Goal: Task Accomplishment & Management: Manage account settings

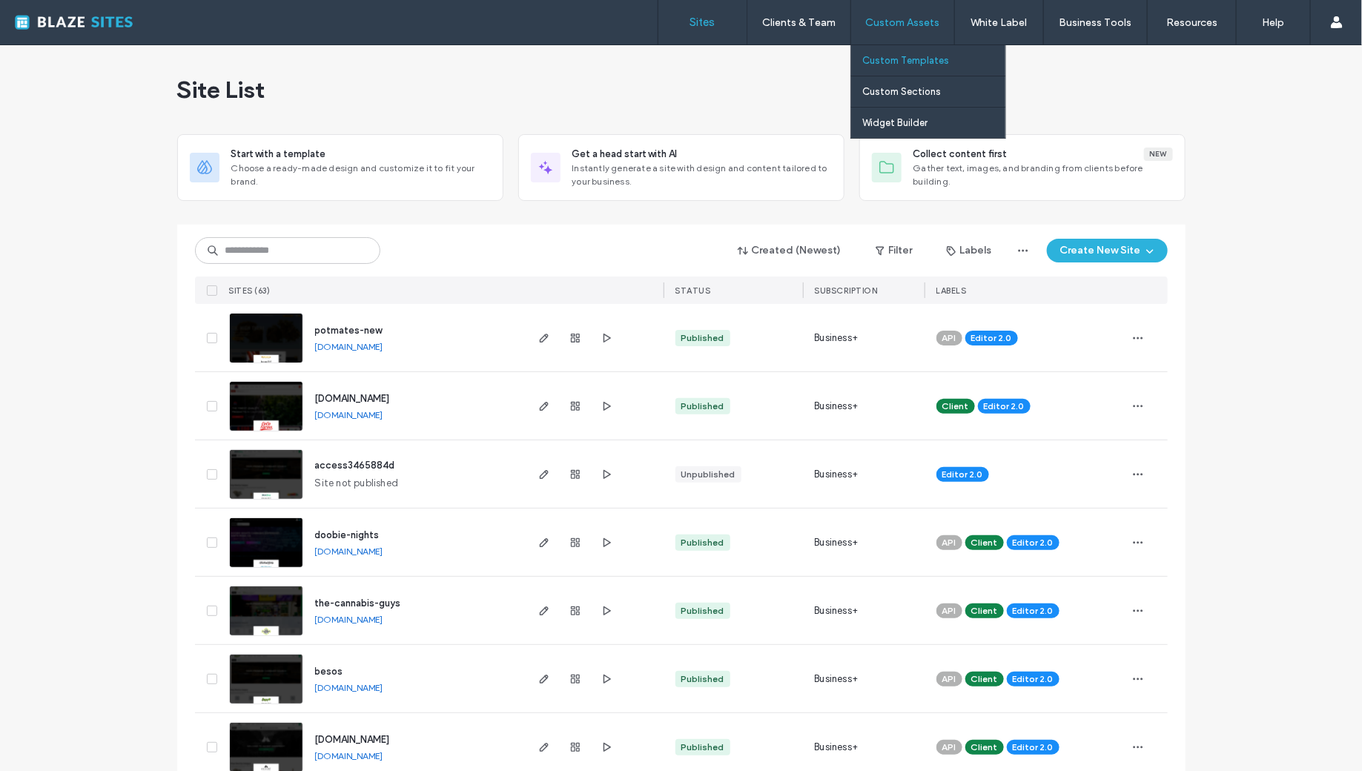
click at [894, 55] on label "Custom Templates" at bounding box center [905, 60] width 87 height 11
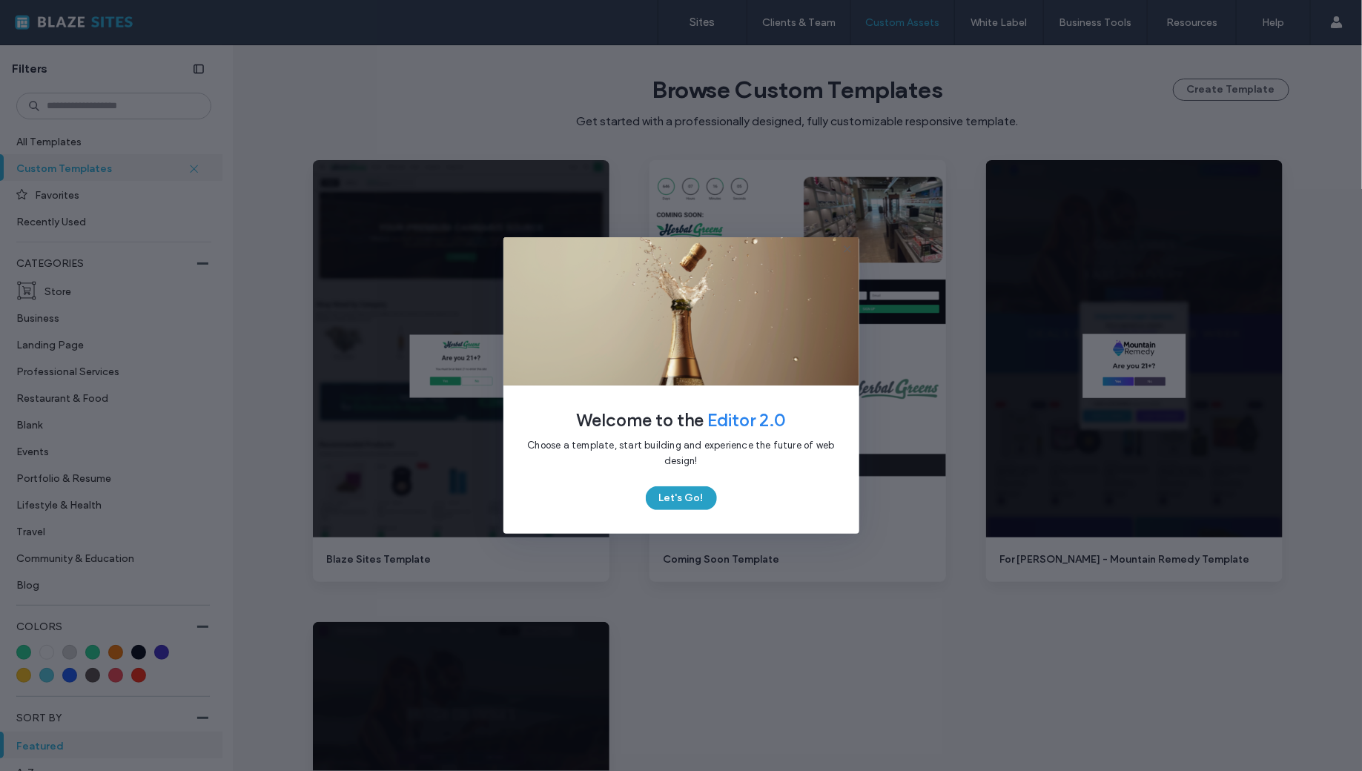
click at [675, 500] on button "Let's Go!" at bounding box center [681, 498] width 71 height 24
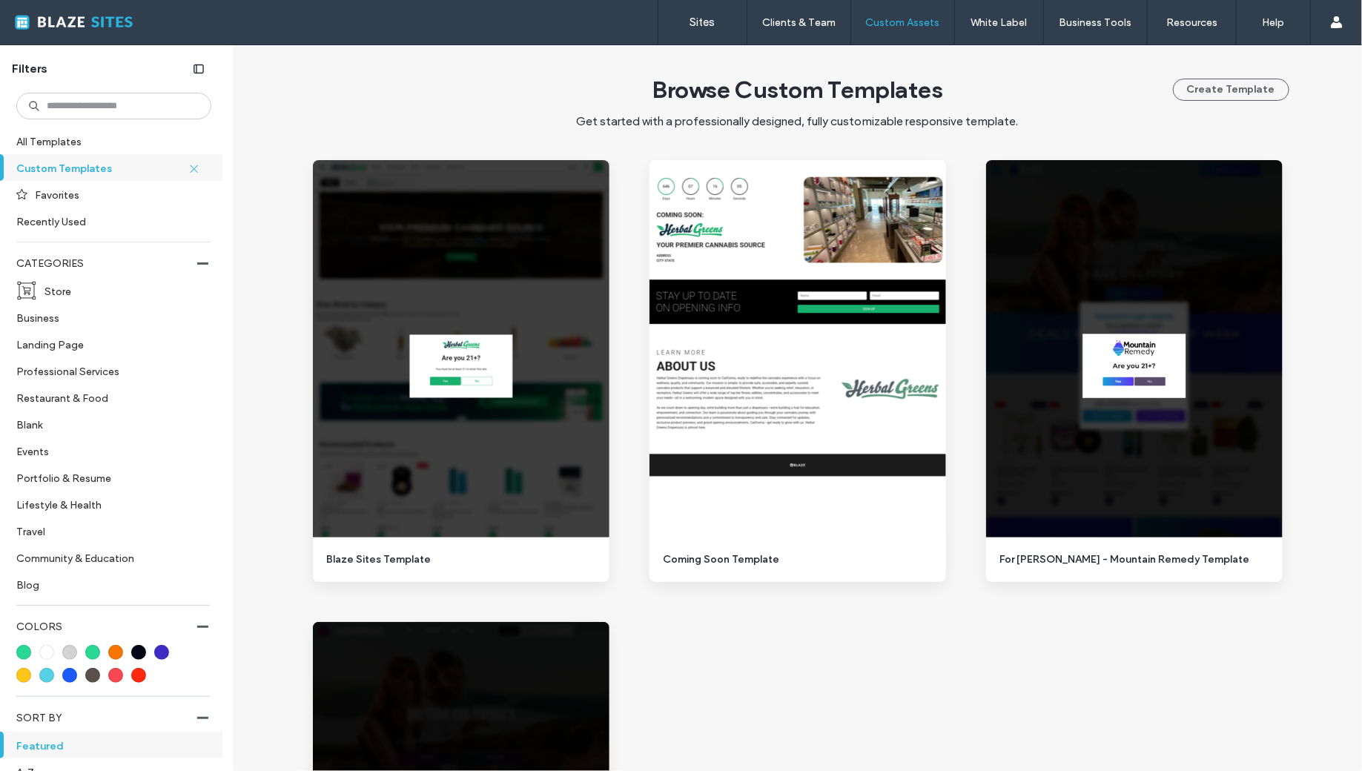
click at [727, 654] on div "Custom Template Start Building Preview Blaze Sites Template Custom Template Sta…" at bounding box center [798, 602] width 1010 height 924
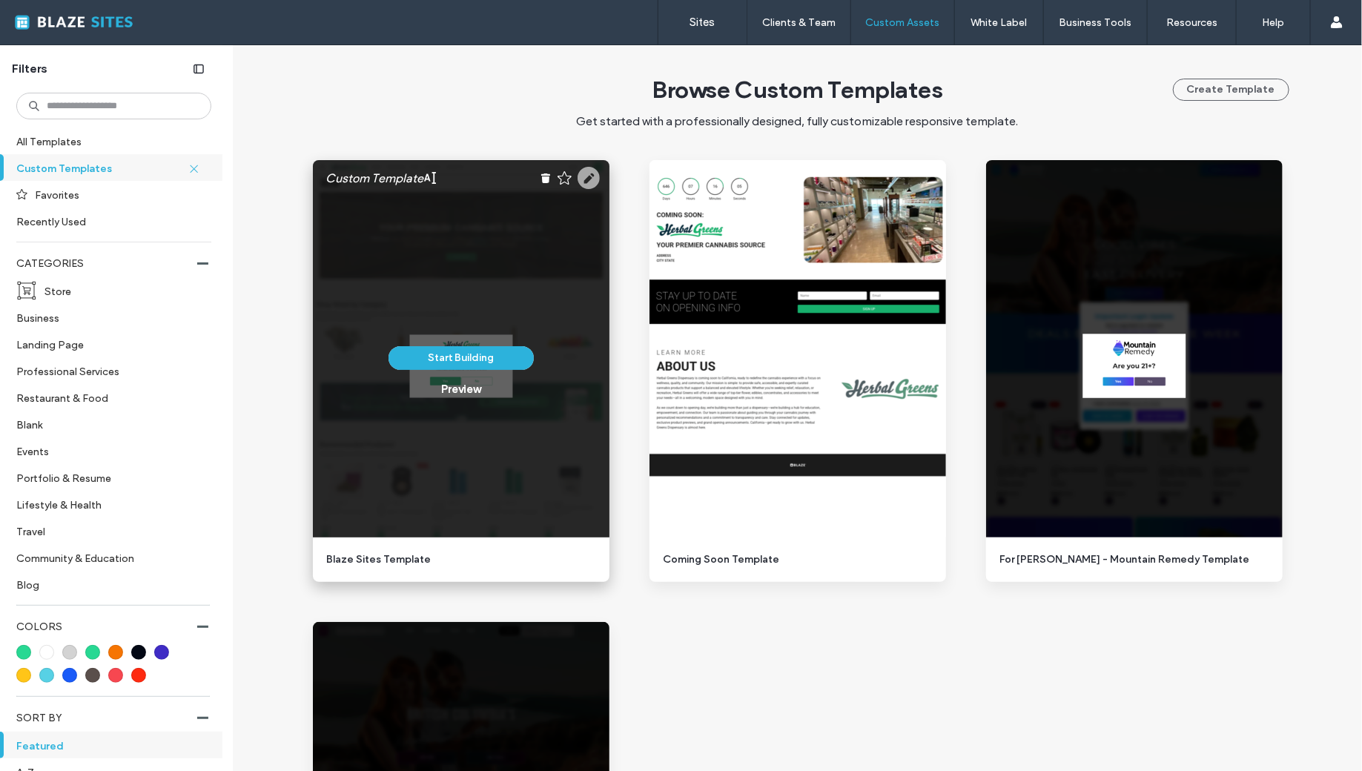
click at [582, 173] on use at bounding box center [588, 178] width 22 height 22
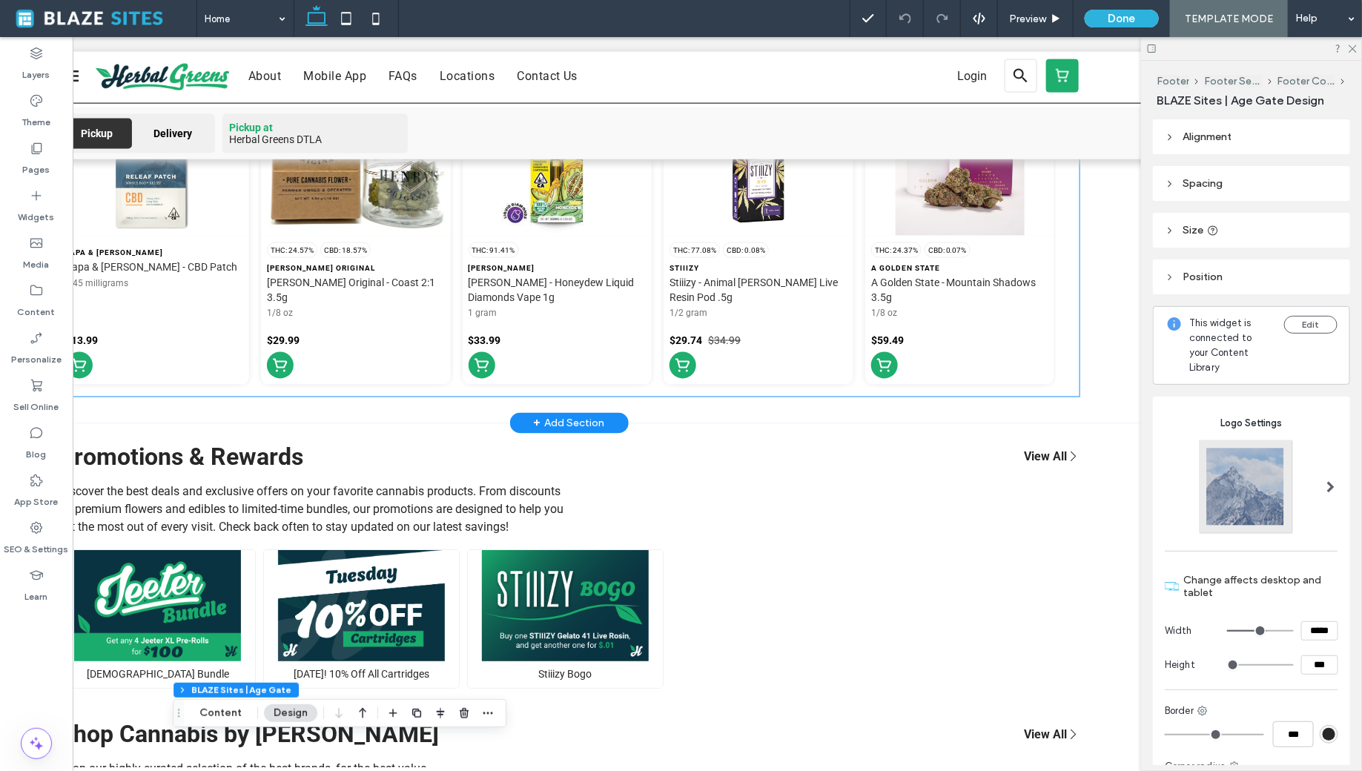
scroll to position [0, 142]
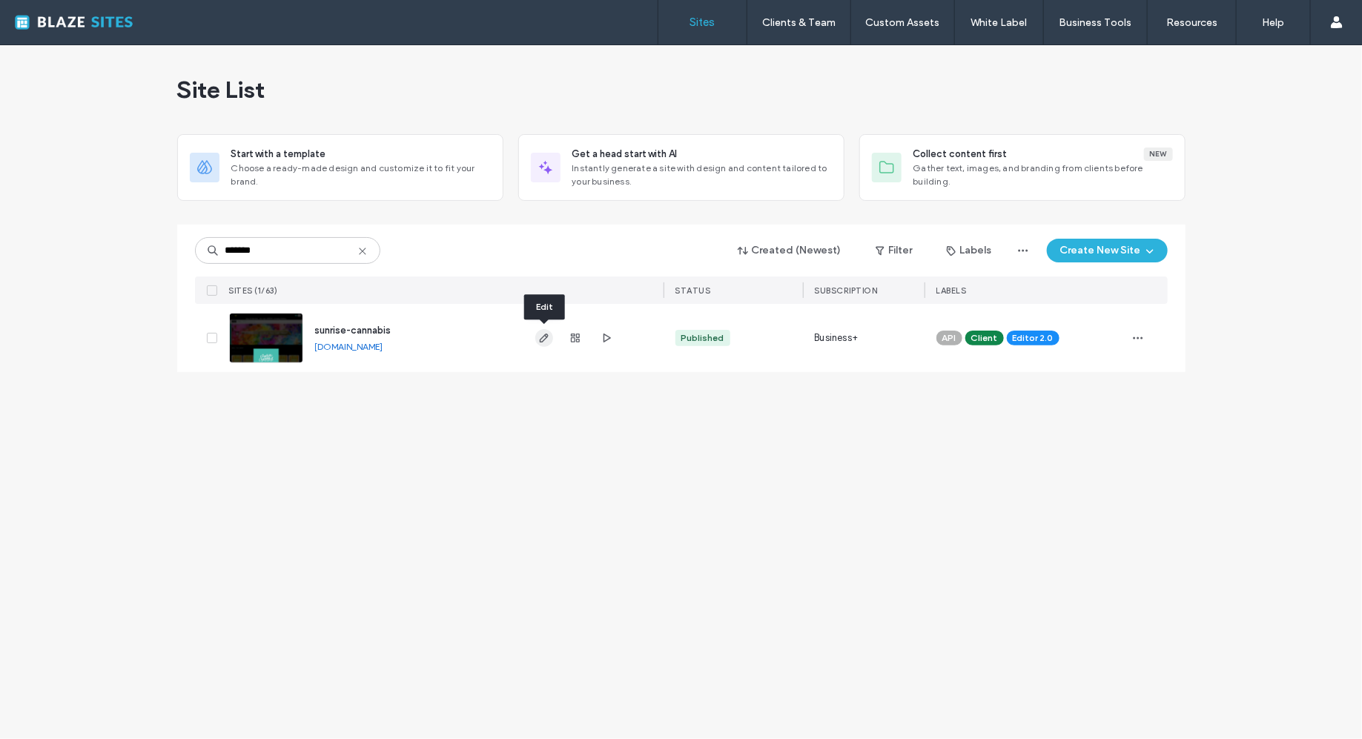
type input "*******"
click at [542, 334] on icon "button" at bounding box center [544, 338] width 12 height 12
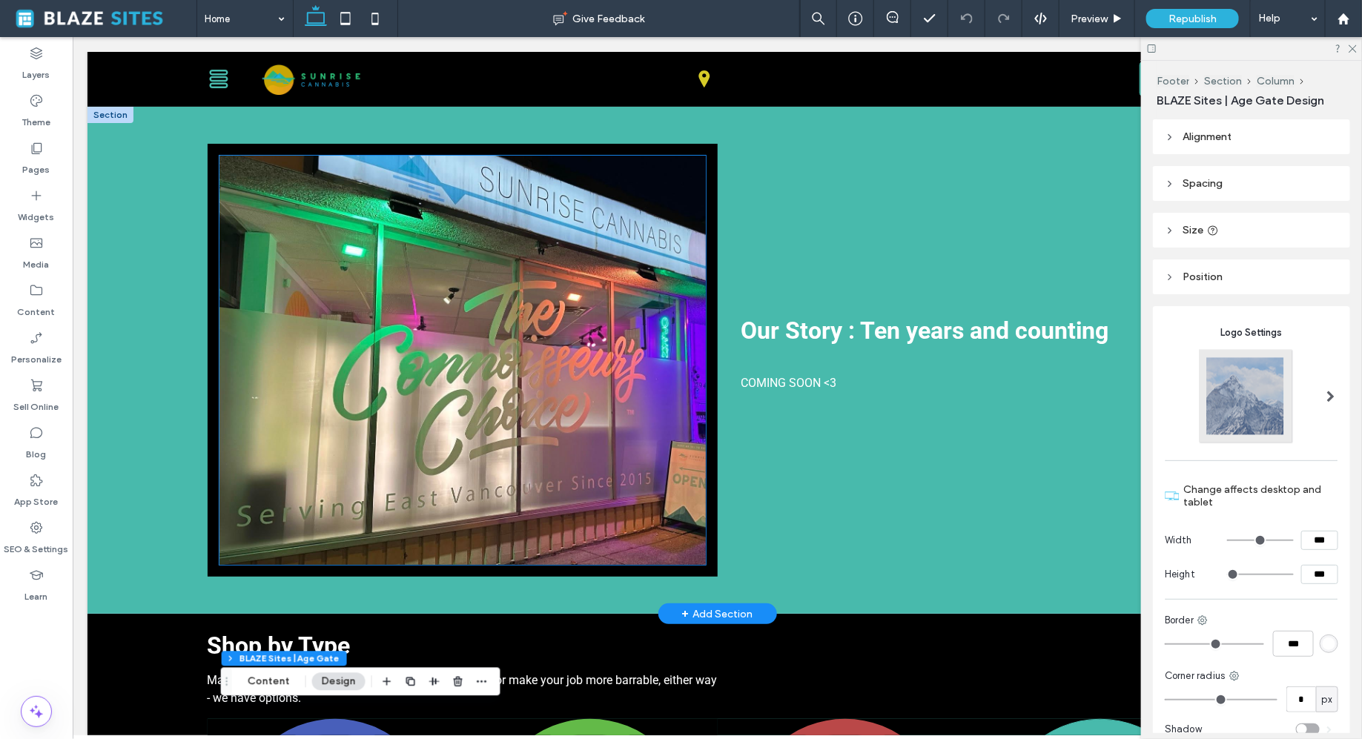
scroll to position [1586, 0]
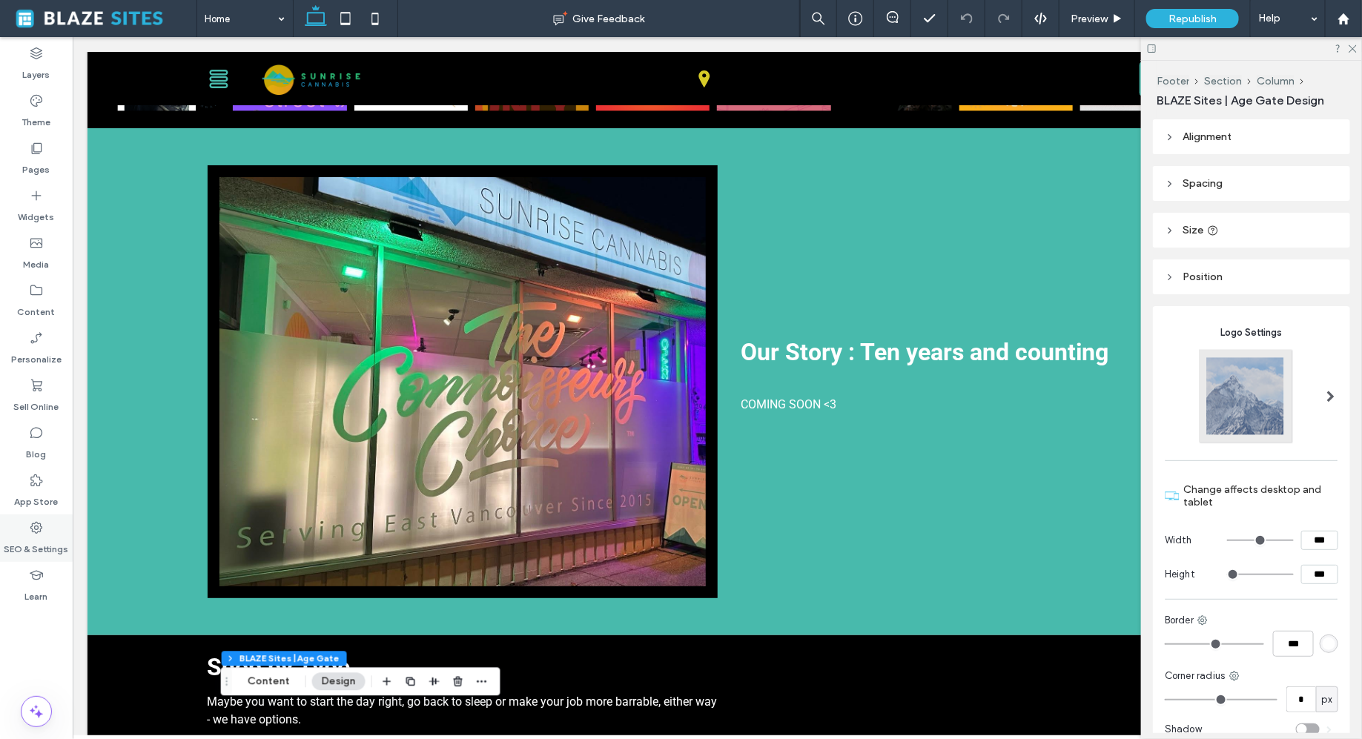
click at [53, 534] on div "SEO & Settings" at bounding box center [36, 537] width 73 height 47
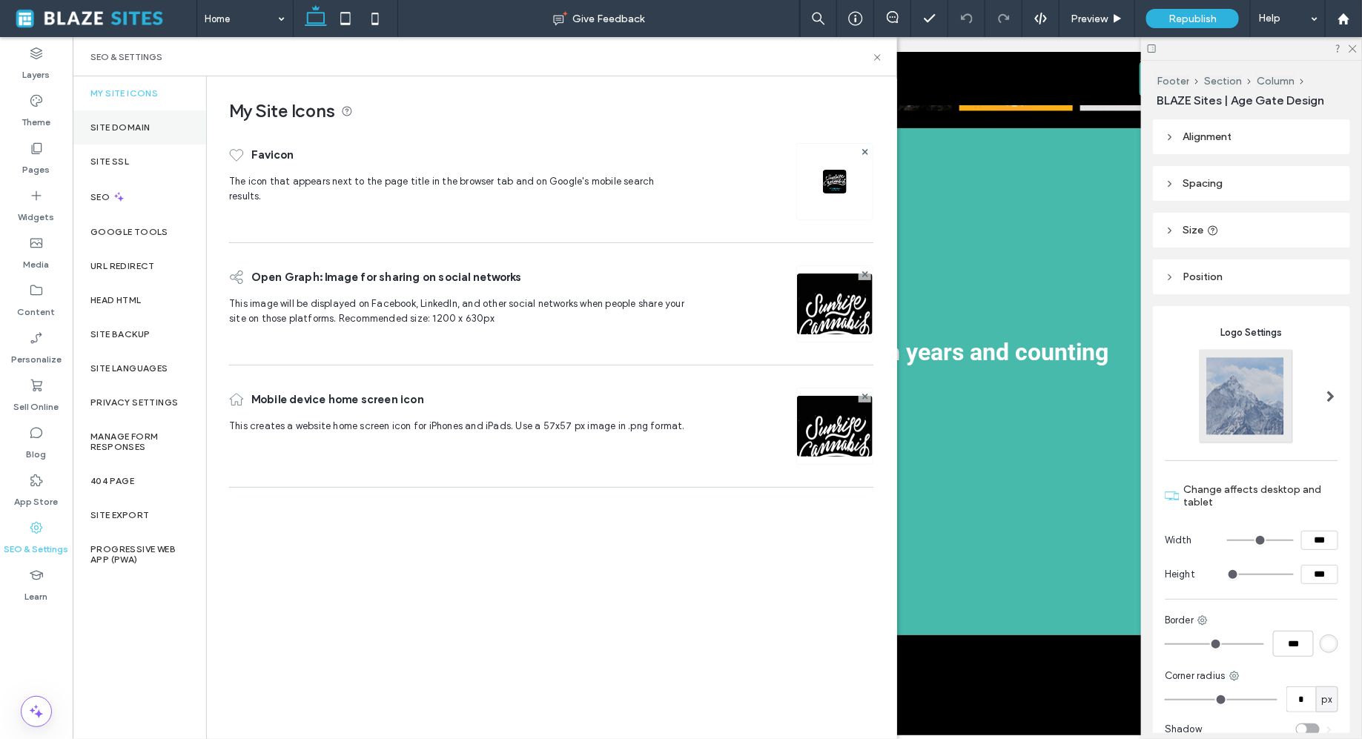
click at [101, 122] on label "Site Domain" at bounding box center [119, 127] width 59 height 10
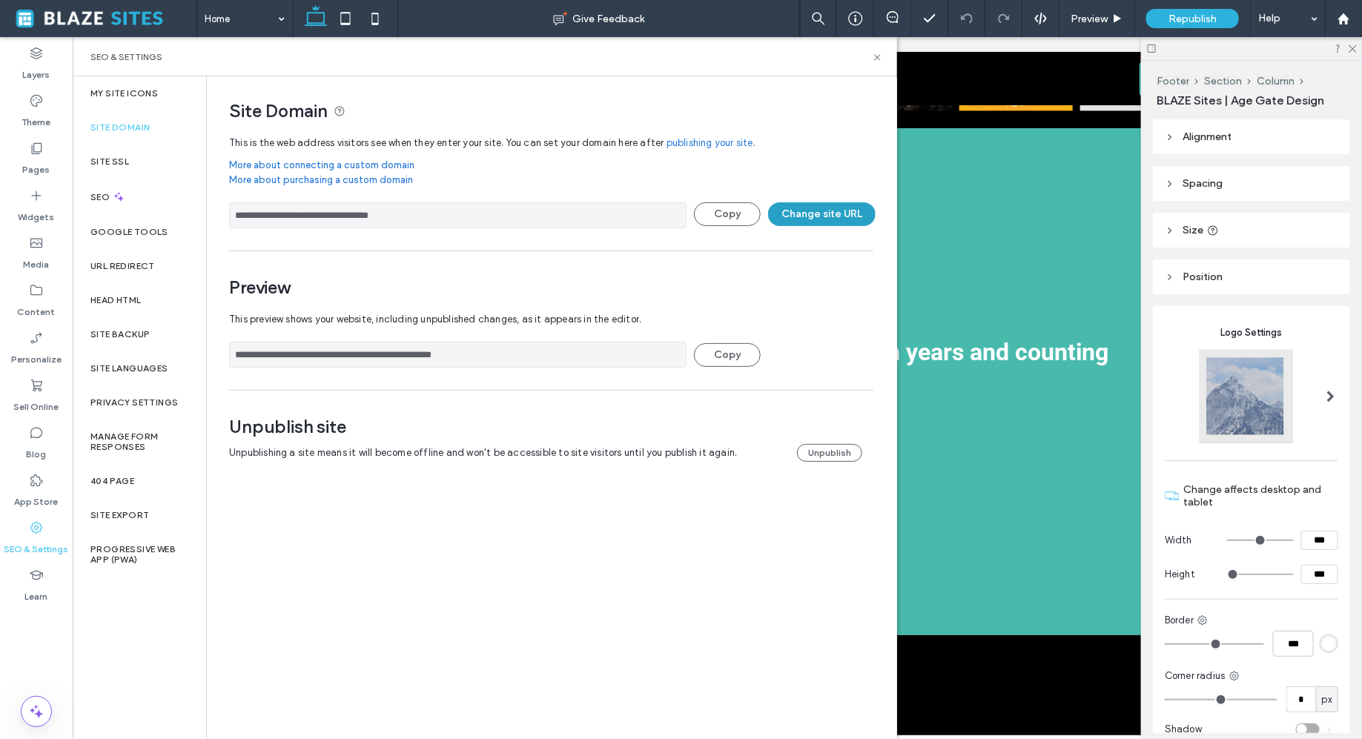
click at [807, 214] on button "Change site URL" at bounding box center [821, 214] width 107 height 24
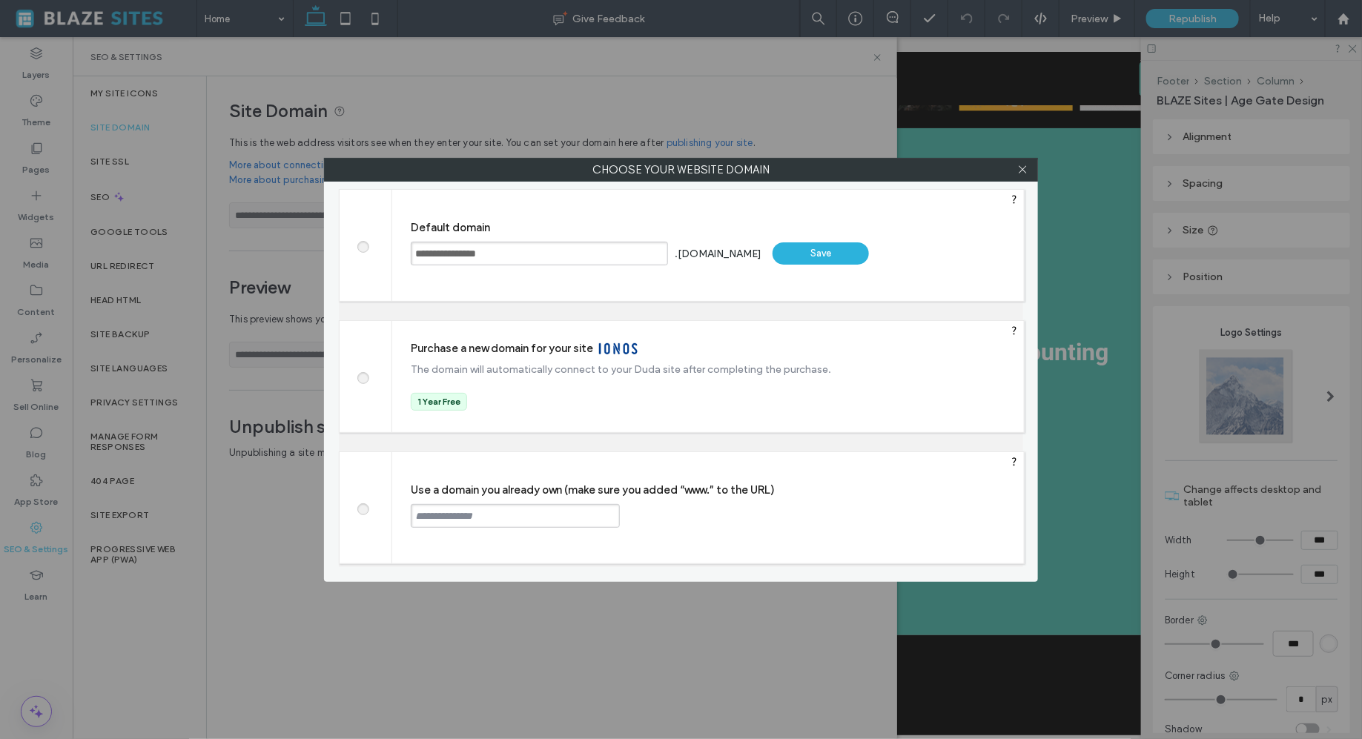
click at [367, 509] on label at bounding box center [362, 507] width 27 height 11
click at [459, 520] on input "text" at bounding box center [515, 516] width 209 height 24
paste input "**********"
drag, startPoint x: 452, startPoint y: 514, endPoint x: 374, endPoint y: 511, distance: 77.9
click at [376, 511] on div "**********" at bounding box center [682, 507] width 686 height 113
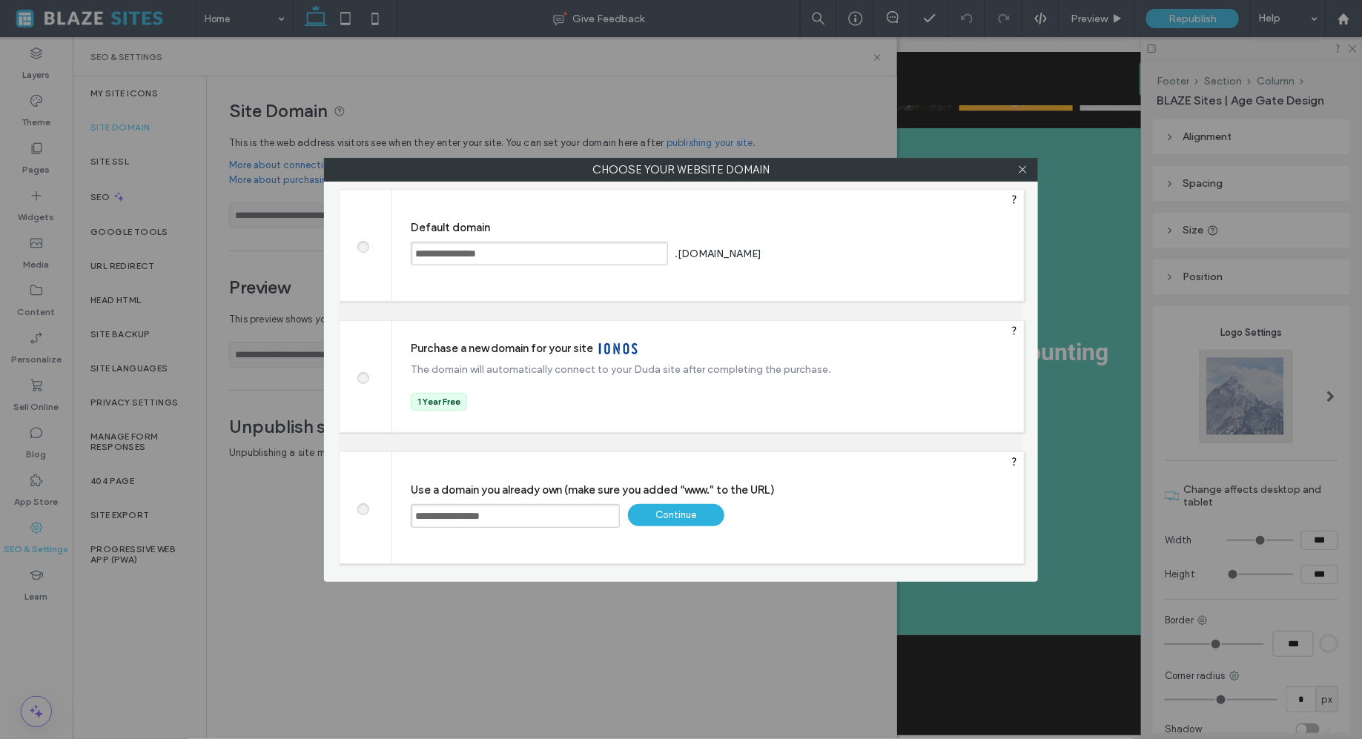
click at [529, 513] on input "**********" at bounding box center [515, 516] width 209 height 24
type input "**********"
click at [649, 519] on div "Continue" at bounding box center [676, 515] width 96 height 22
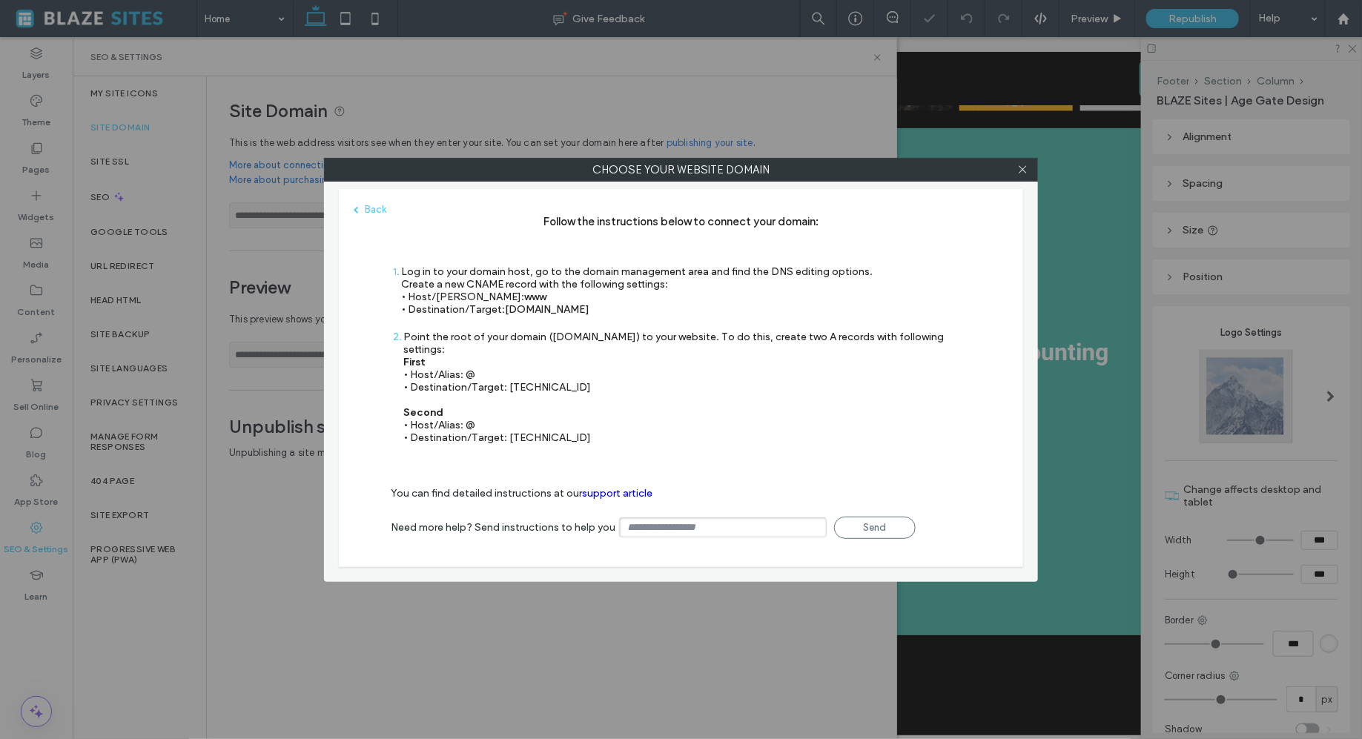
type input "**********"
click at [1021, 168] on icon at bounding box center [1022, 169] width 11 height 11
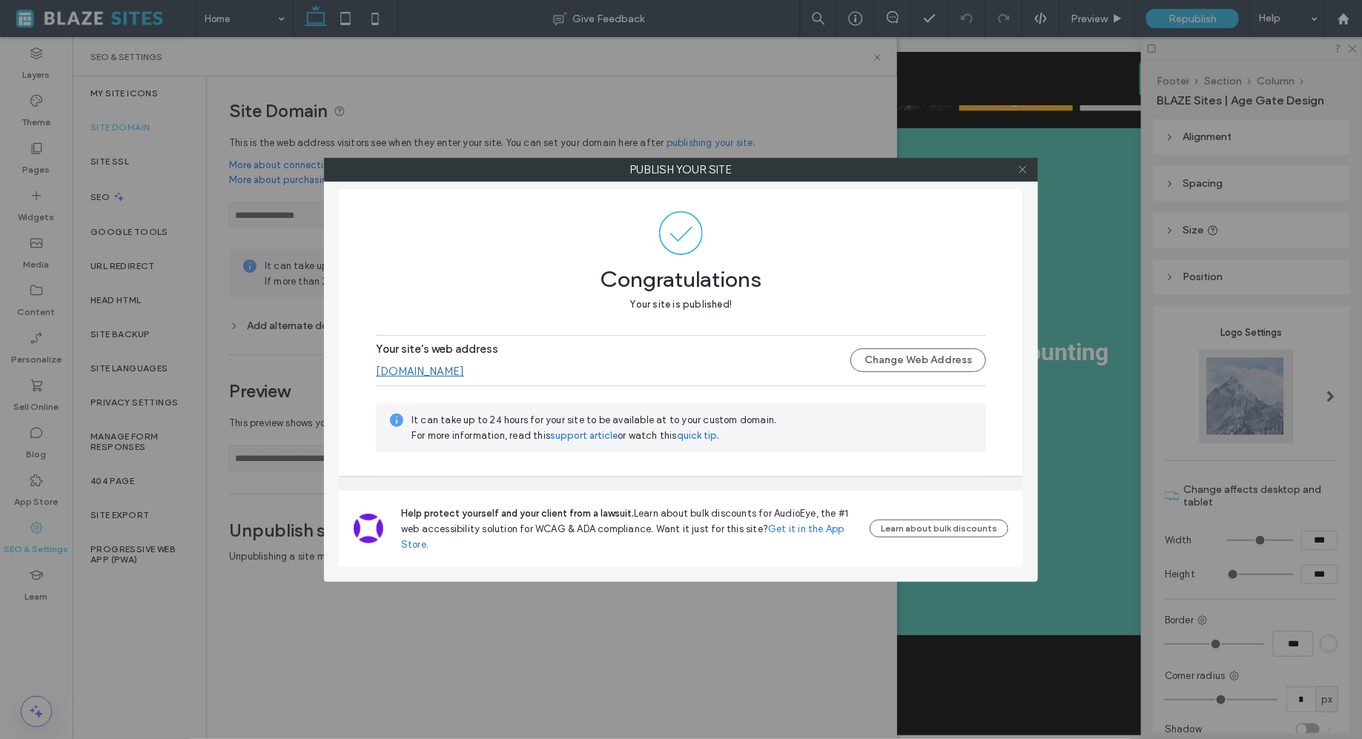
click at [1021, 175] on span at bounding box center [1022, 170] width 11 height 22
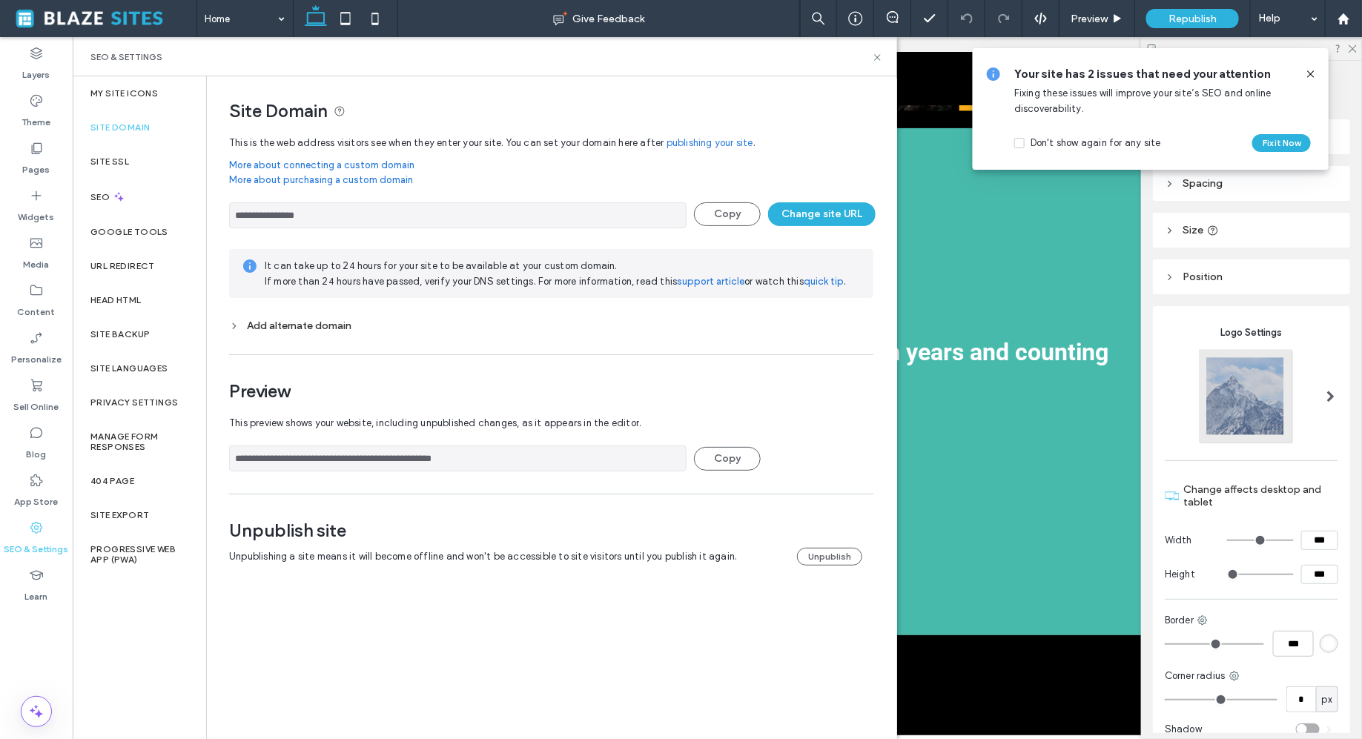
click at [875, 63] on div "SEO & Settings" at bounding box center [485, 56] width 824 height 39
click at [877, 48] on div "SEO & Settings" at bounding box center [485, 56] width 824 height 39
click at [807, 221] on button "Change site URL" at bounding box center [821, 214] width 107 height 24
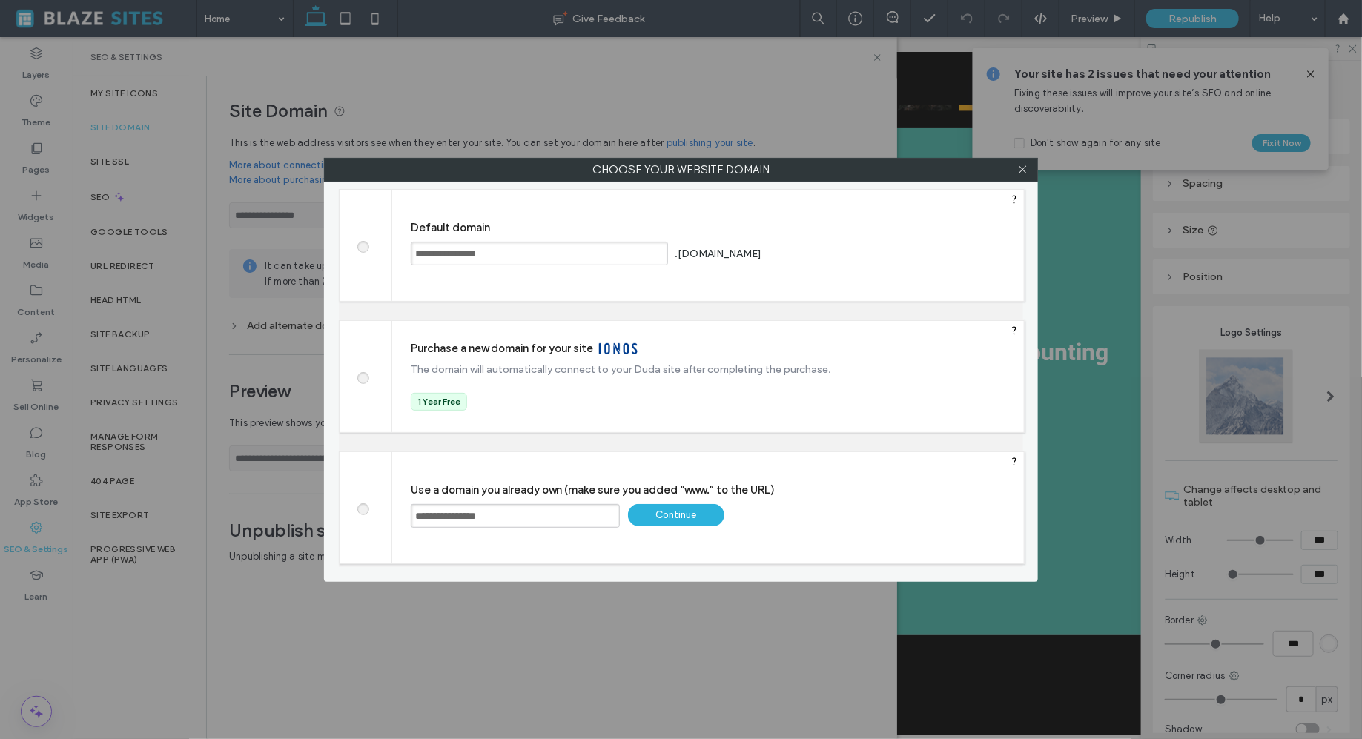
click at [588, 512] on input "**********" at bounding box center [515, 516] width 209 height 24
click at [655, 514] on div "Continue" at bounding box center [676, 515] width 96 height 22
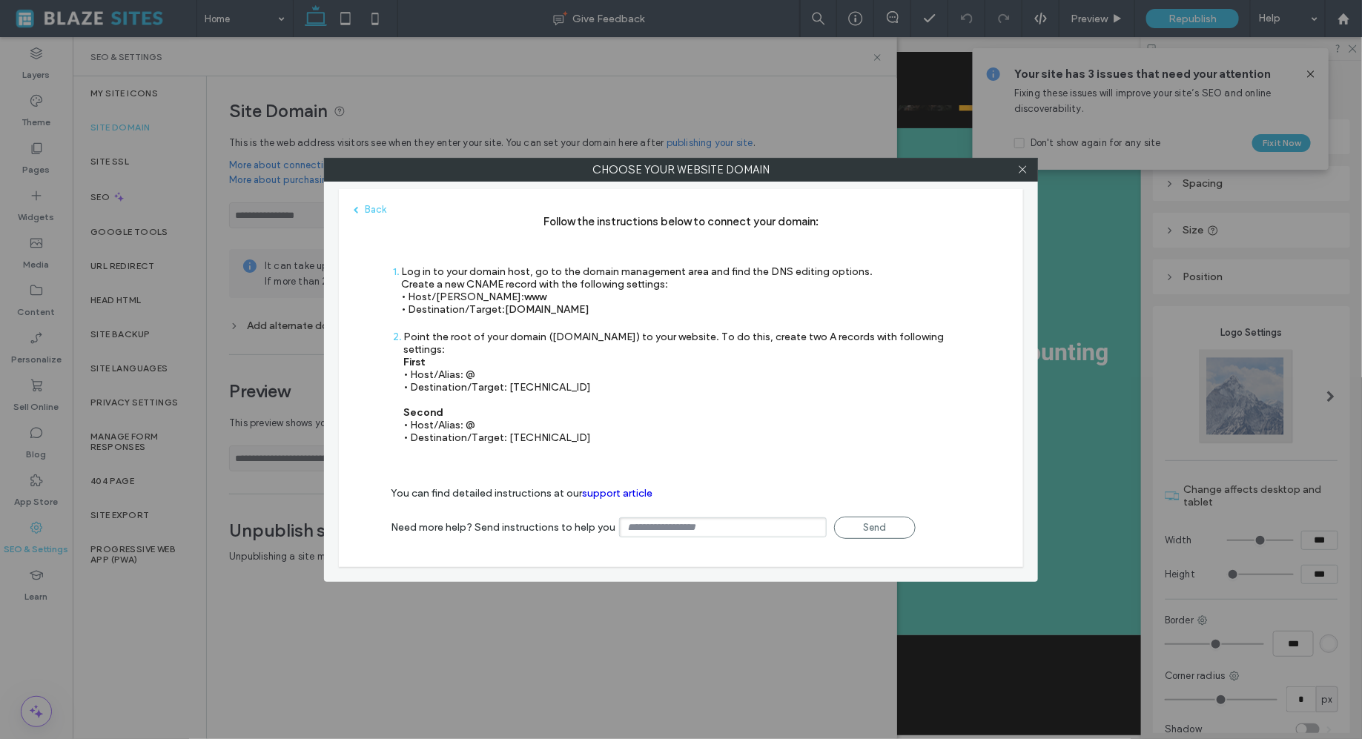
drag, startPoint x: 618, startPoint y: 312, endPoint x: 400, endPoint y: 320, distance: 218.1
click at [400, 320] on div "1 Log in to your domain host, go to the domain management area and find the DNS…" at bounding box center [632, 297] width 482 height 65
click at [398, 311] on div "1 Log in to your domain host, go to the domain management area and find the DNS…" at bounding box center [632, 297] width 482 height 65
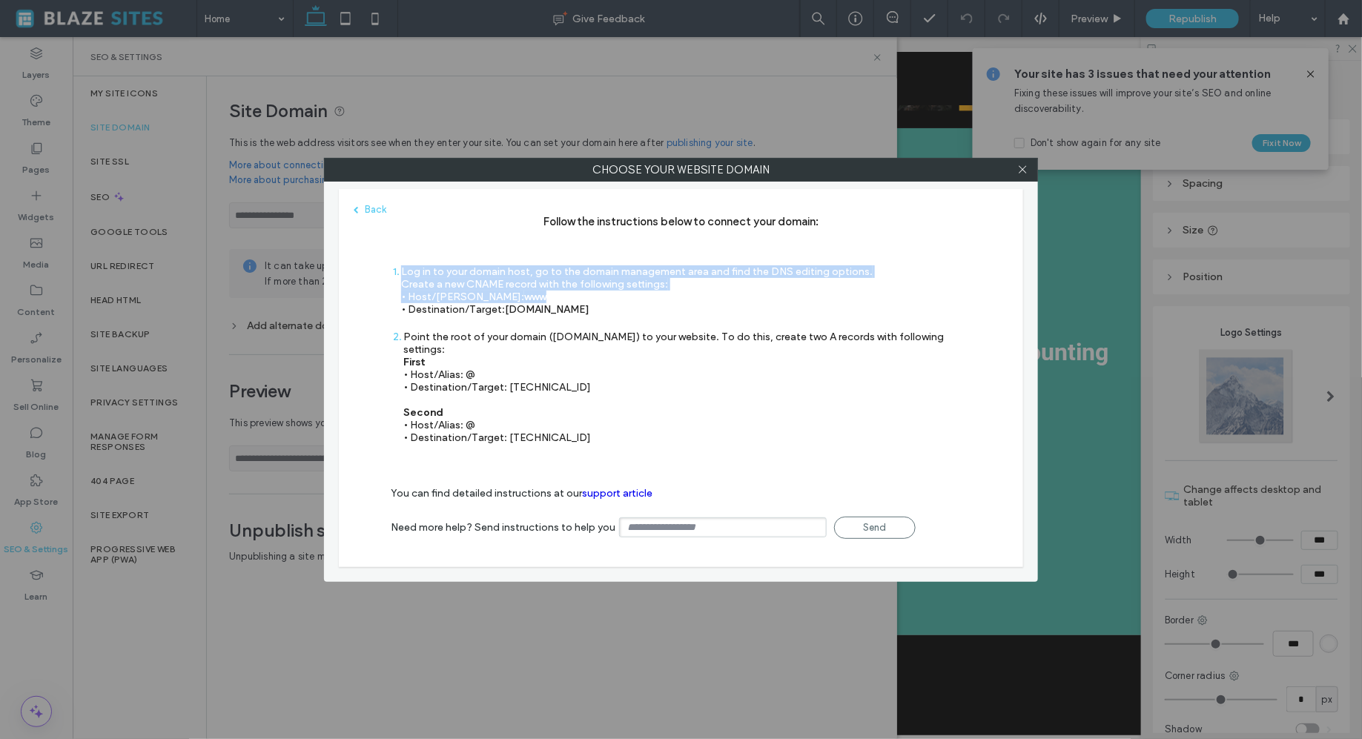
drag, startPoint x: 398, startPoint y: 297, endPoint x: 487, endPoint y: 301, distance: 89.1
click at [487, 301] on div "1 Log in to your domain host, go to the domain management area and find the DNS…" at bounding box center [632, 297] width 482 height 65
click at [490, 301] on div "Log in to your domain host, go to the domain management area and find the DNS e…" at bounding box center [636, 290] width 471 height 50
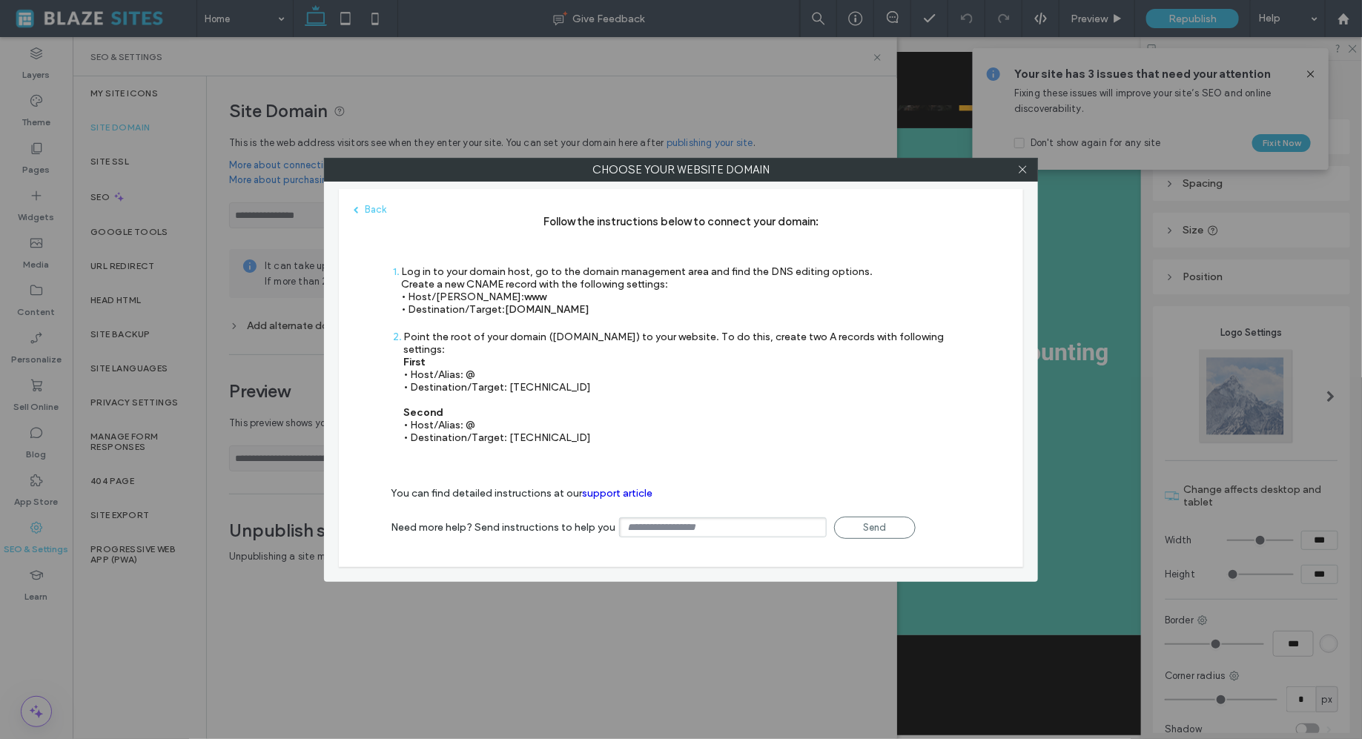
drag, startPoint x: 620, startPoint y: 311, endPoint x: 400, endPoint y: 299, distance: 219.7
click at [400, 299] on div "1 Log in to your domain host, go to the domain management area and find the DNS…" at bounding box center [632, 297] width 482 height 65
click at [546, 300] on div "Log in to your domain host, go to the domain management area and find the DNS e…" at bounding box center [636, 290] width 471 height 50
drag, startPoint x: 613, startPoint y: 307, endPoint x: 404, endPoint y: 298, distance: 209.2
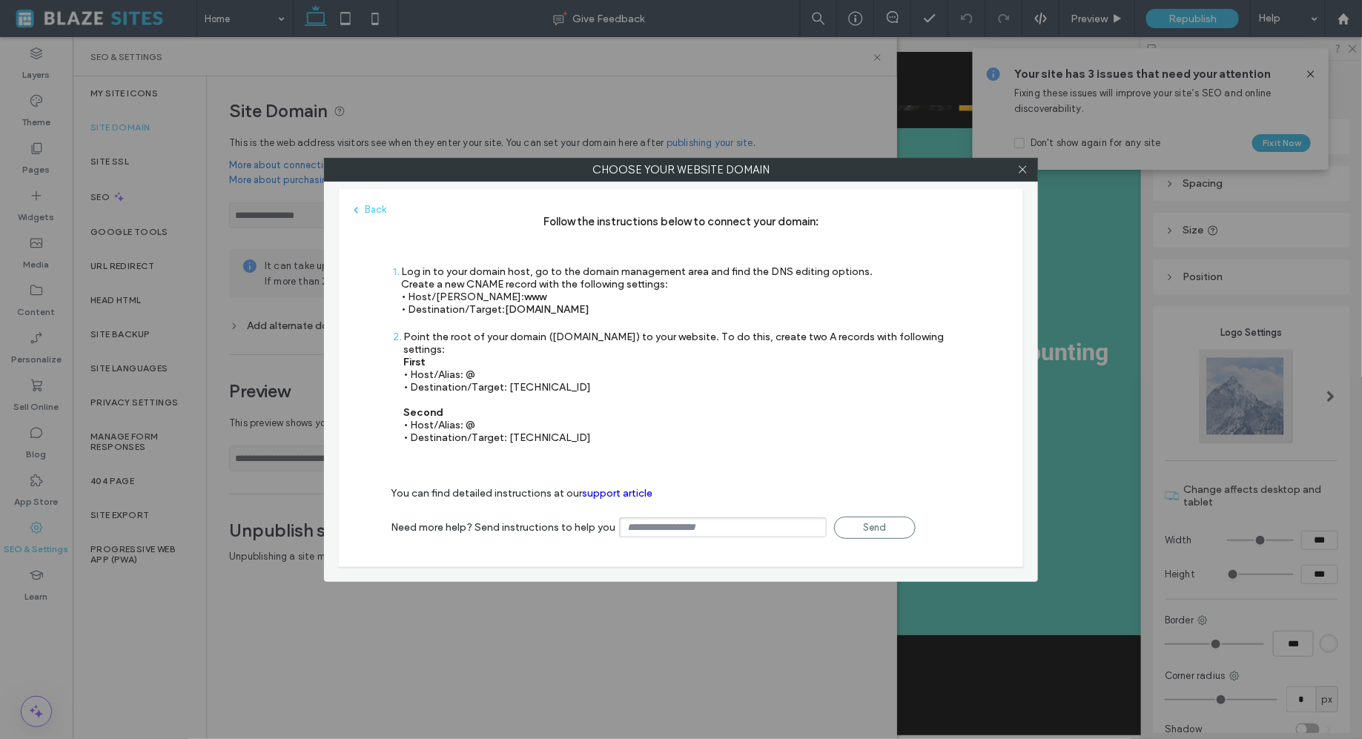
click at [404, 298] on div "Log in to your domain host, go to the domain management area and find the DNS e…" at bounding box center [636, 290] width 471 height 50
copy div "• Host/​Alias: www • Destination/​Target: s.multiscreensite.com"
click at [534, 393] on div "Point the root of your domain (domain.com) to your website. To do this, create …" at bounding box center [687, 387] width 568 height 113
drag, startPoint x: 568, startPoint y: 377, endPoint x: 406, endPoint y: 341, distance: 165.5
click at [406, 341] on div "Point the root of your domain (domain.com) to your website. To do this, create …" at bounding box center [687, 387] width 568 height 113
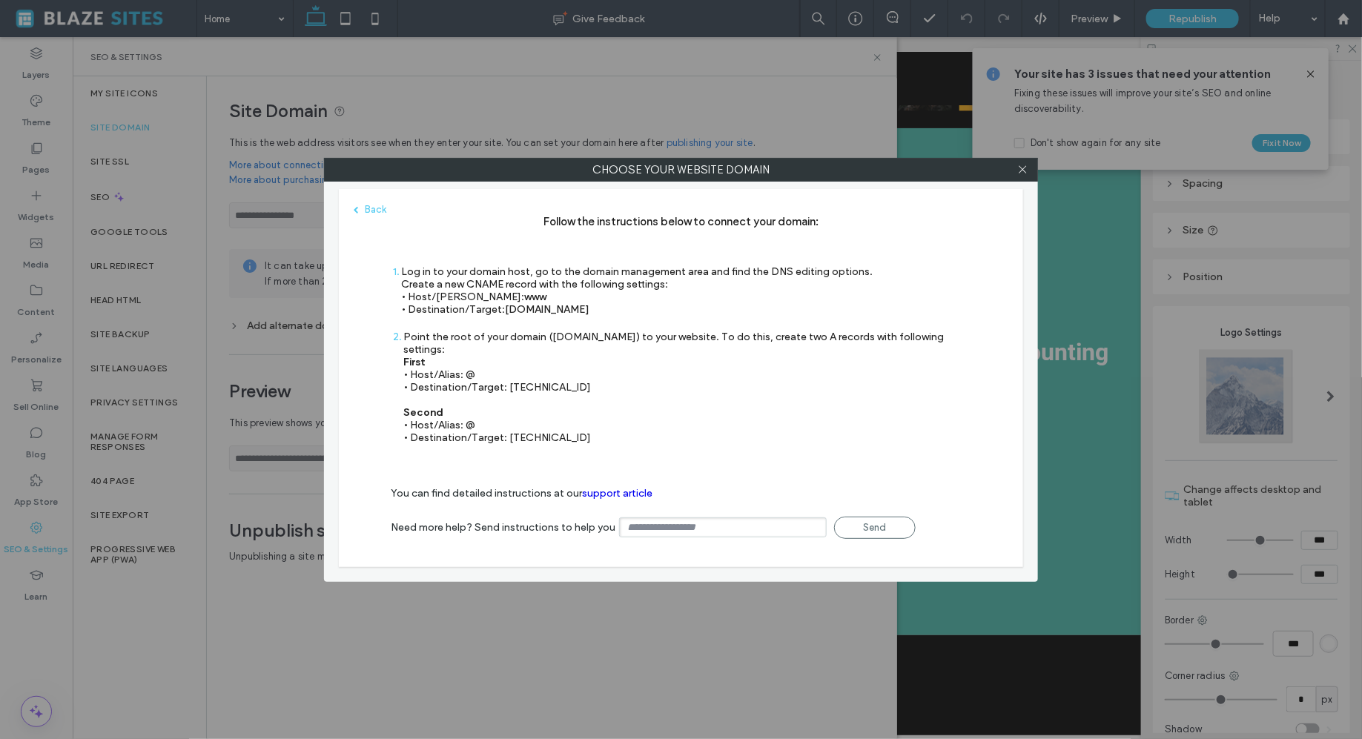
click at [410, 339] on div "Point the root of your domain (domain.com) to your website. To do this, create …" at bounding box center [687, 387] width 568 height 113
drag, startPoint x: 405, startPoint y: 340, endPoint x: 563, endPoint y: 384, distance: 163.8
click at [563, 384] on div "Point the root of your domain (domain.com) to your website. To do this, create …" at bounding box center [687, 387] width 568 height 113
copy div "Point the root of your domain (domain.com) to your website. To do this, create …"
click at [595, 431] on div "Point the root of your domain (domain.com) to your website. To do this, create …" at bounding box center [687, 387] width 568 height 113
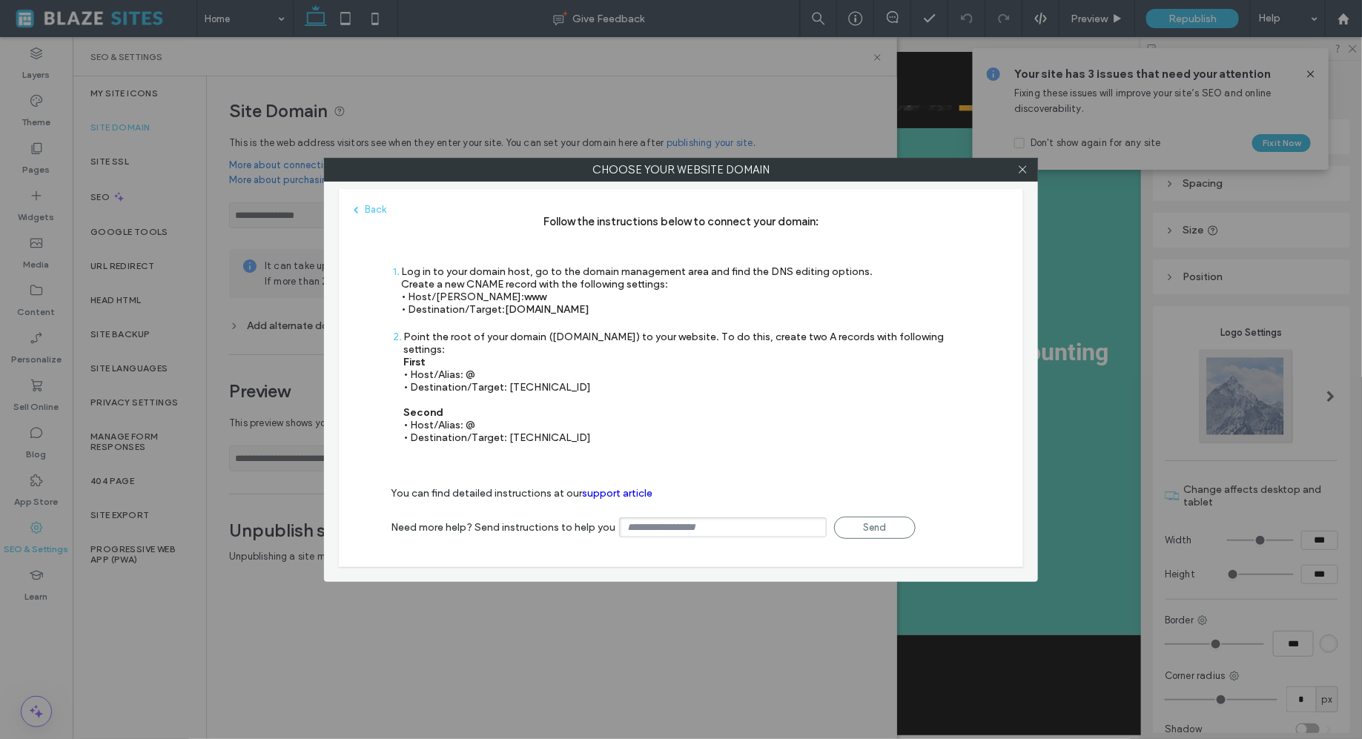
drag, startPoint x: 576, startPoint y: 426, endPoint x: 403, endPoint y: 407, distance: 174.5
click at [403, 407] on div "Point the root of your domain (domain.com) to your website. To do this, create …" at bounding box center [687, 387] width 568 height 113
copy div "Second • Host/​Alias: @ • Destination/​Target: 100.24.208.97"
click at [580, 378] on div "Point the root of your domain (domain.com) to your website. To do this, create …" at bounding box center [687, 387] width 568 height 113
